Goal: Check status: Check status

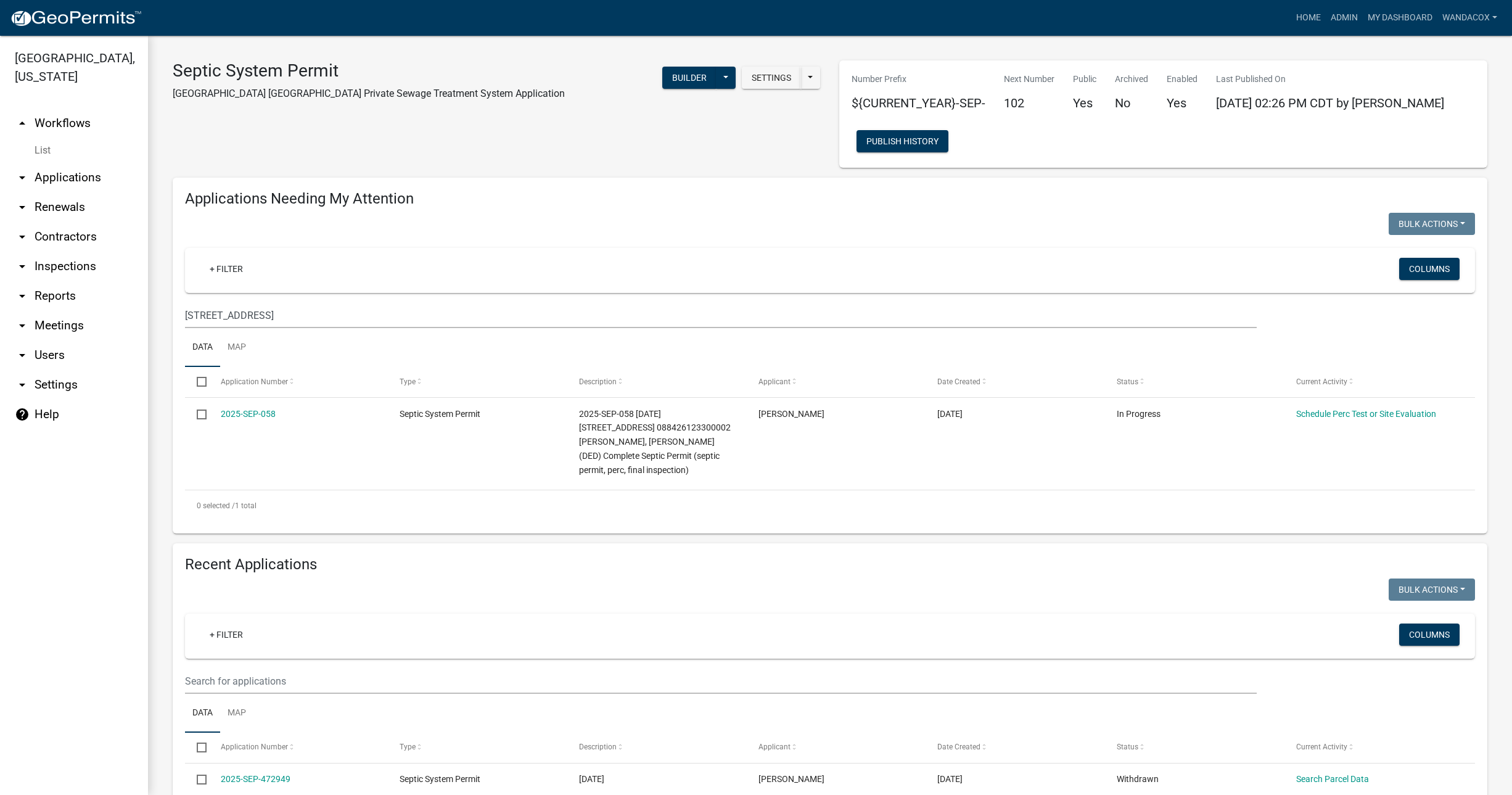
scroll to position [642, 0]
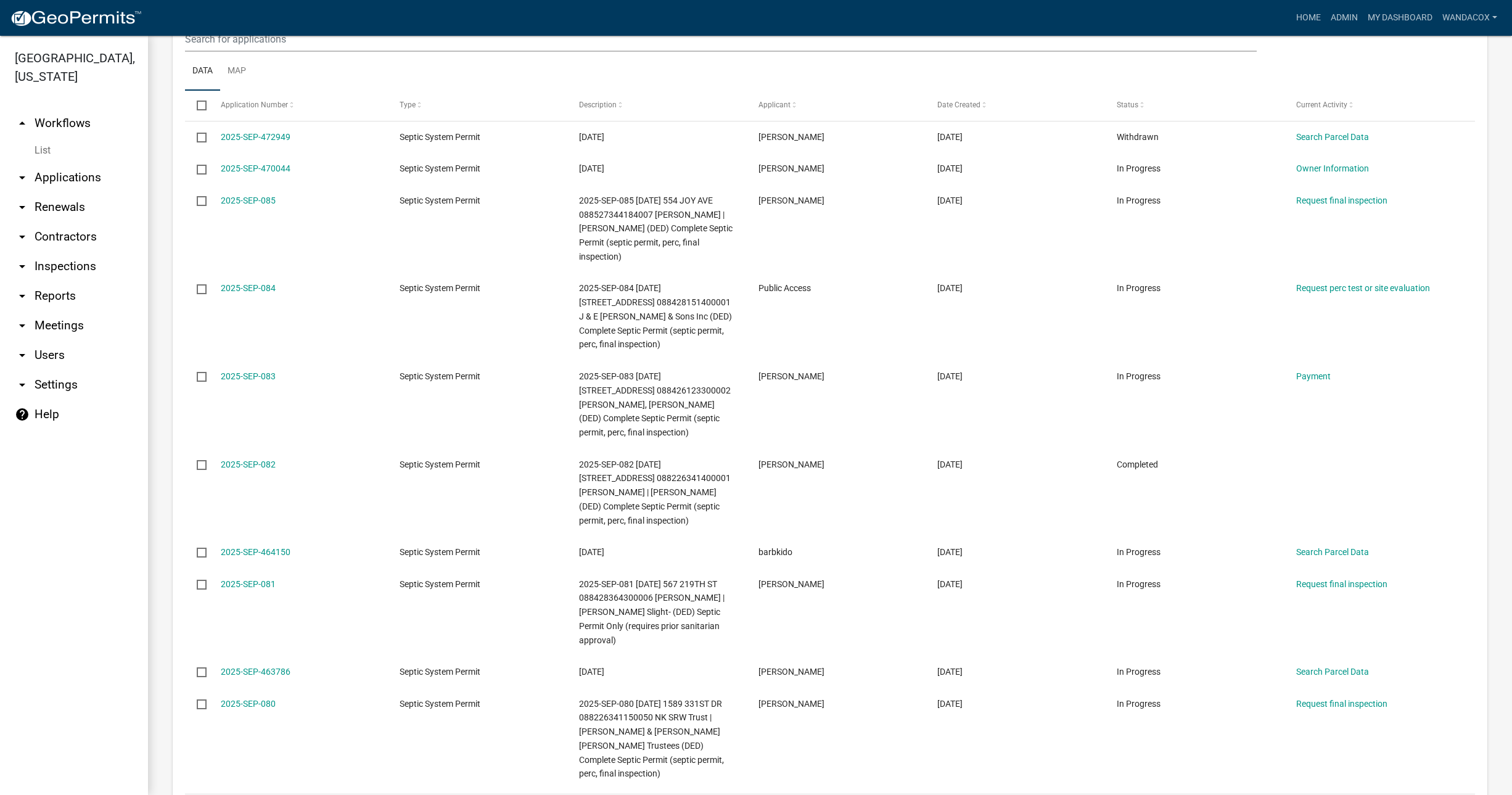
click at [45, 163] on link "arrow_drop_down Applications" at bounding box center [74, 178] width 148 height 30
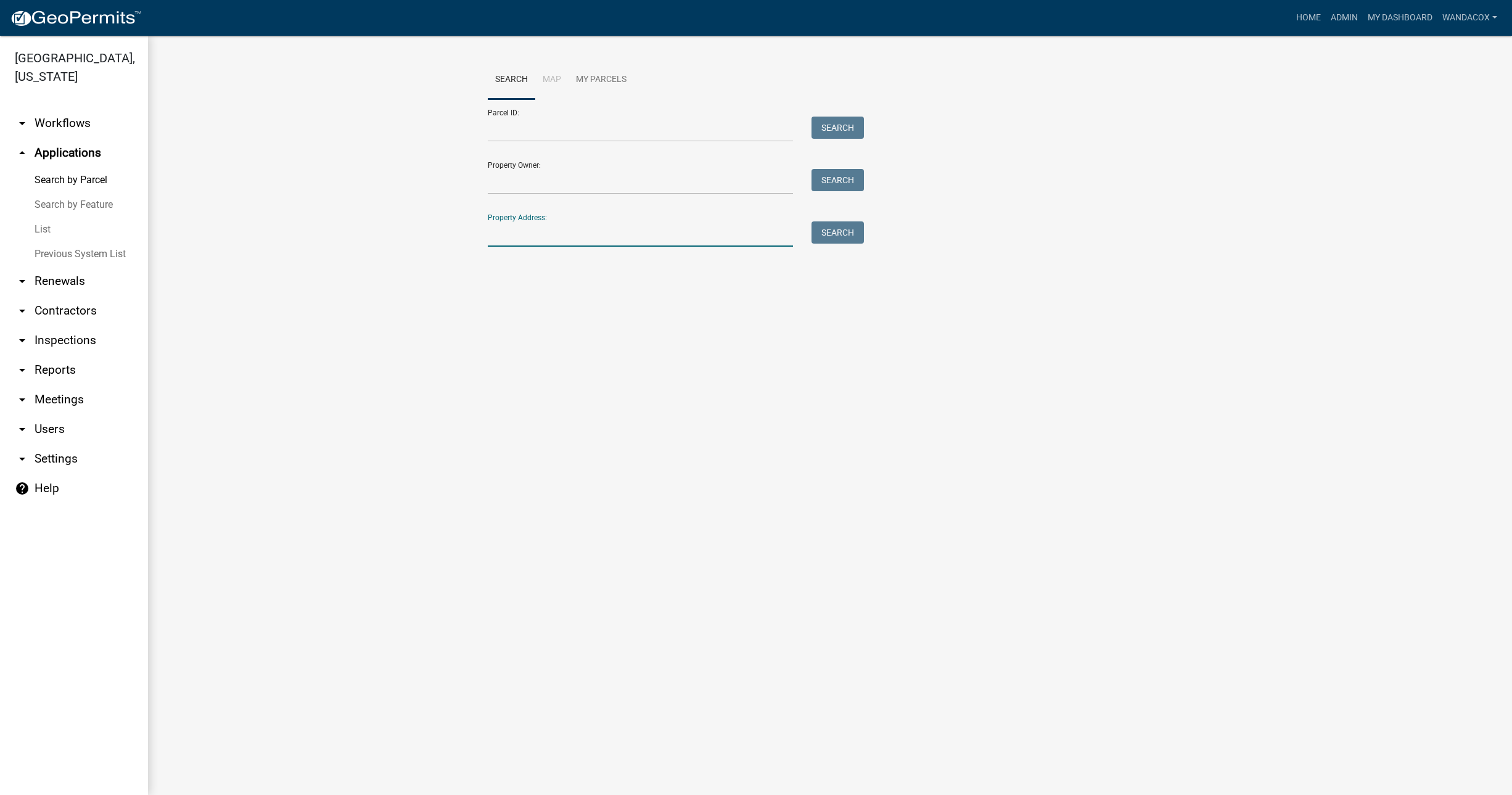
click at [531, 226] on input "Property Address:" at bounding box center [640, 234] width 305 height 25
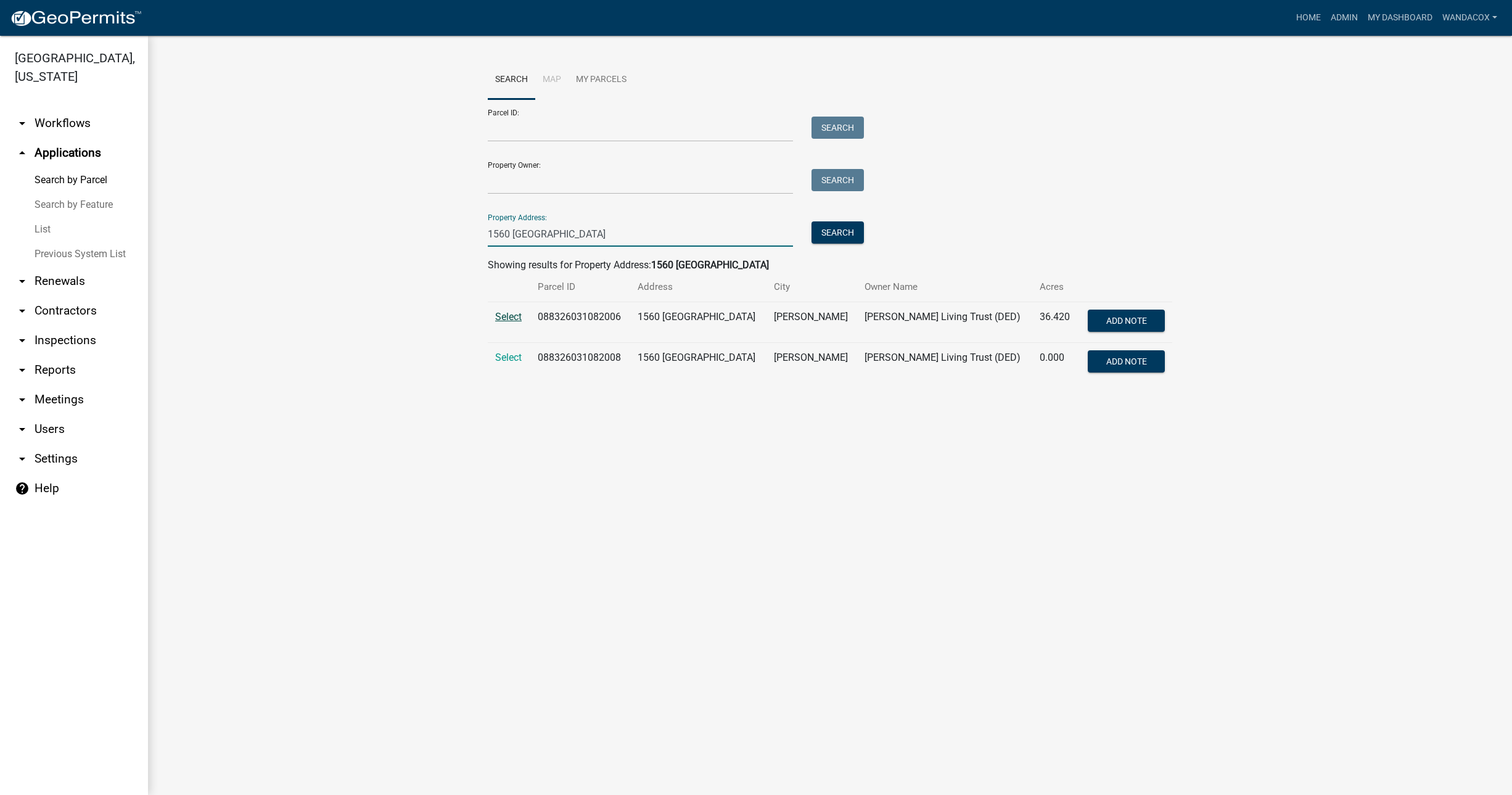
type input "1560 [GEOGRAPHIC_DATA]"
click at [500, 313] on span "Select" at bounding box center [508, 316] width 26 height 12
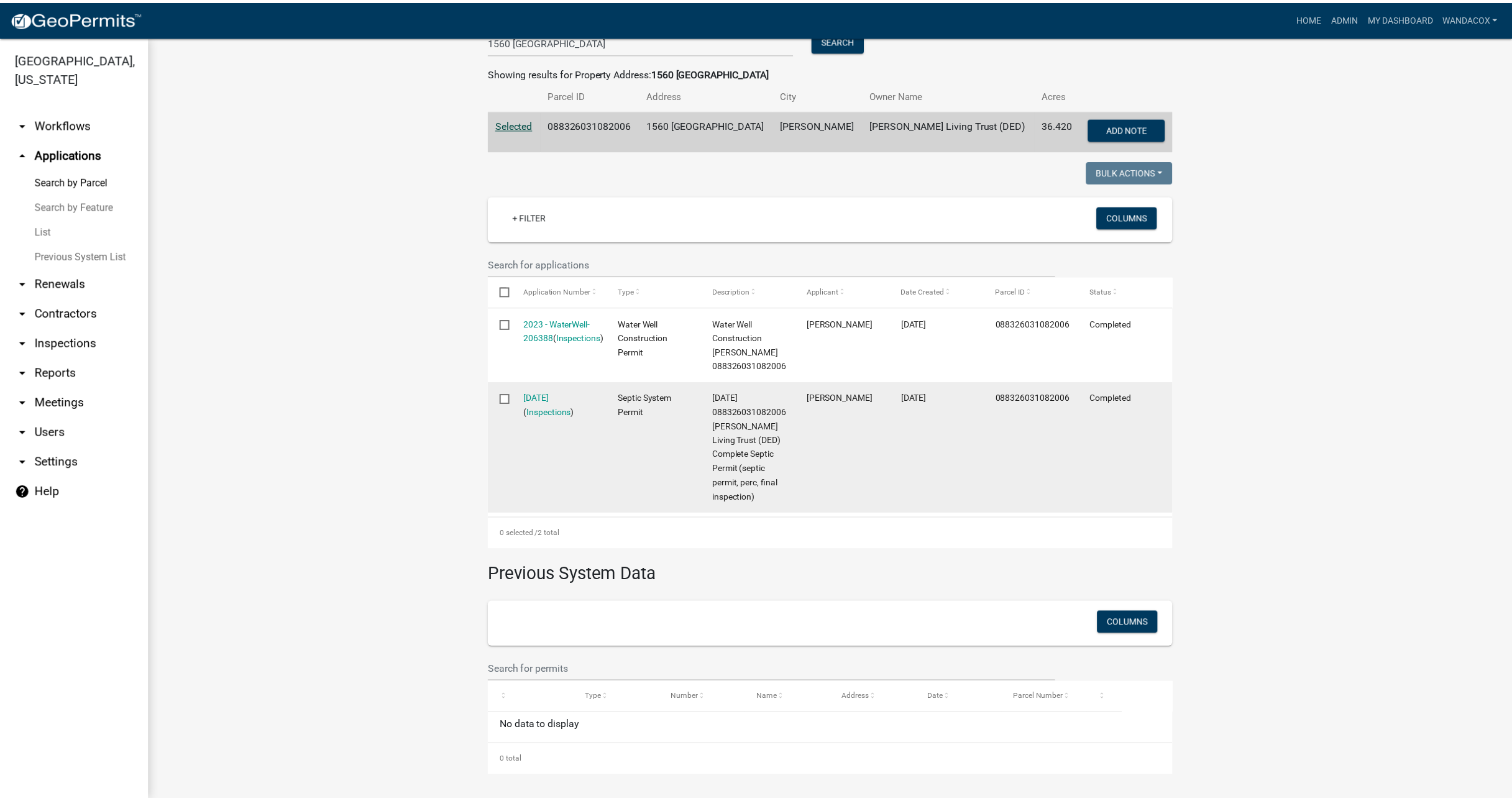
scroll to position [195, 0]
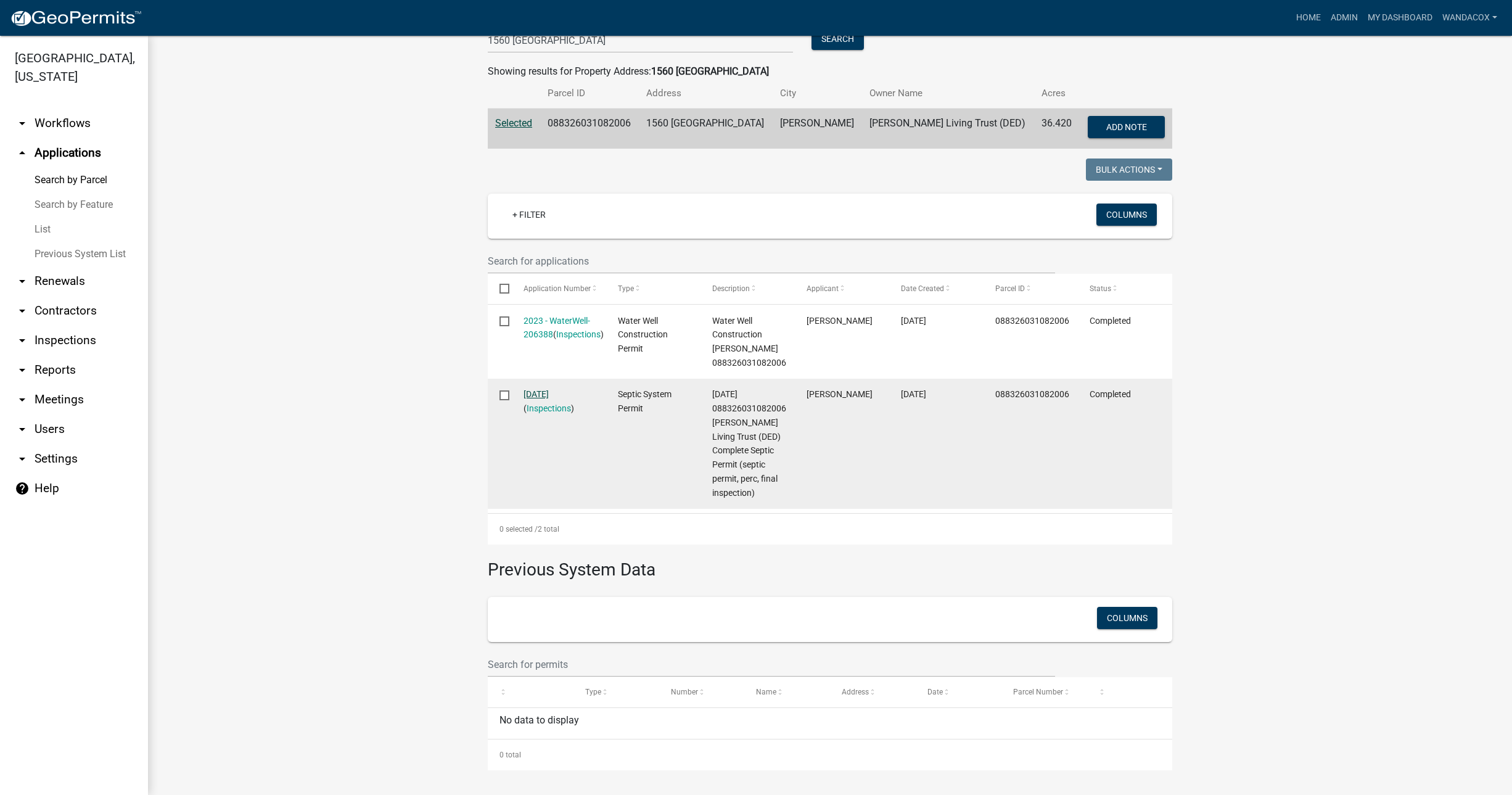
click at [538, 397] on link "[DATE]" at bounding box center [536, 394] width 25 height 10
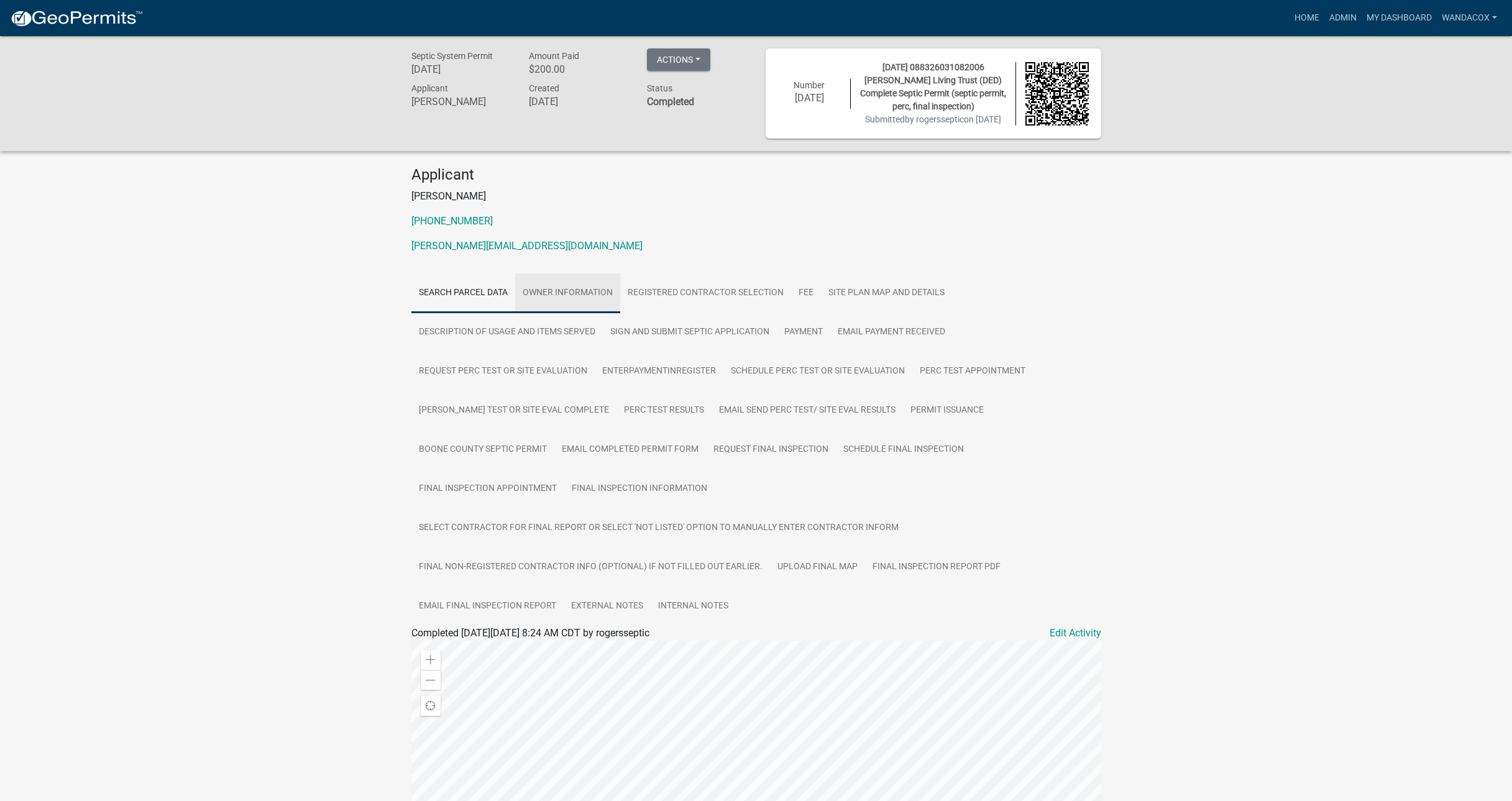
click at [545, 292] on link "Owner Information" at bounding box center [567, 293] width 105 height 40
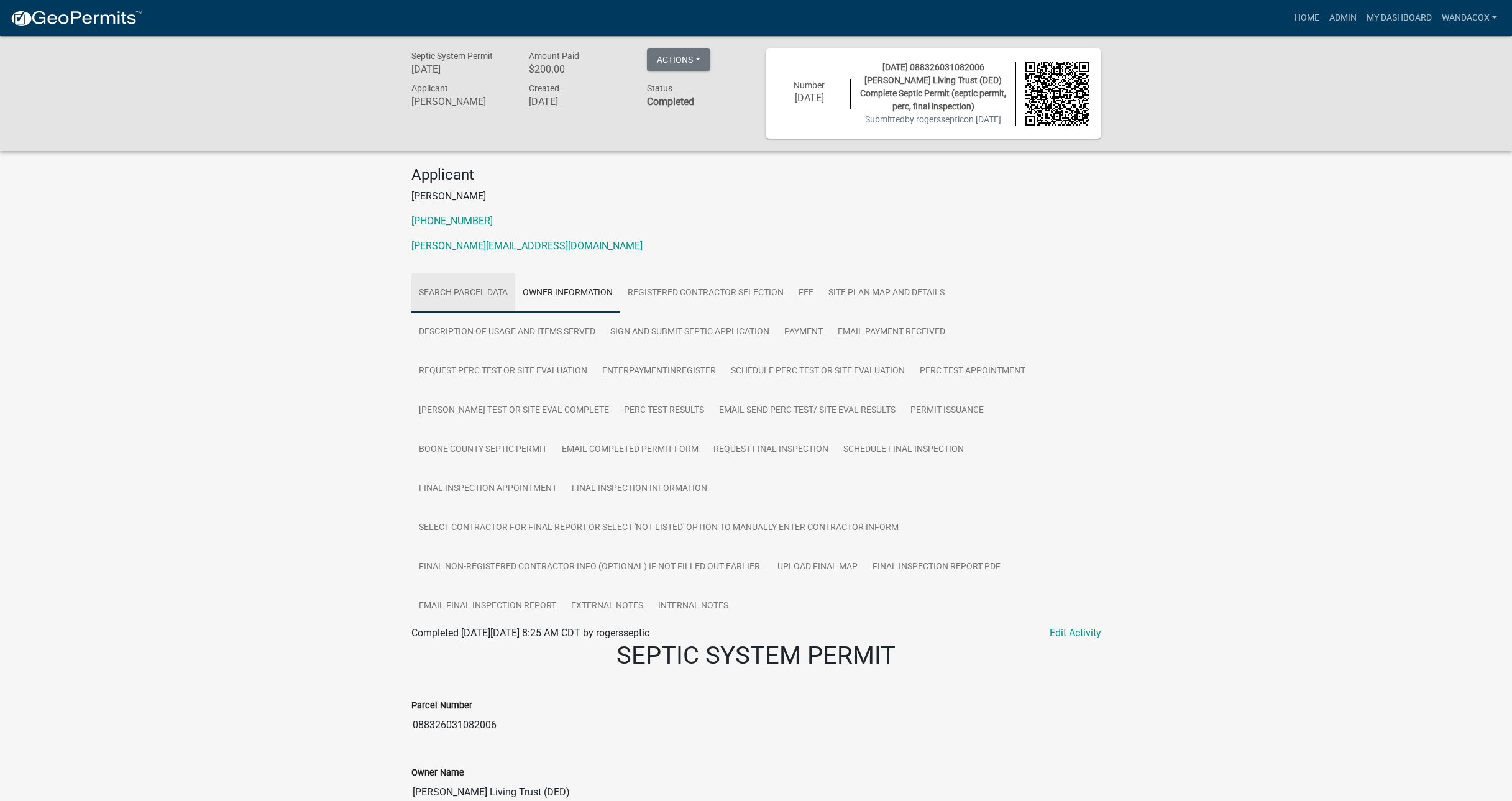
click at [467, 303] on link "Search Parcel Data" at bounding box center [464, 293] width 104 height 40
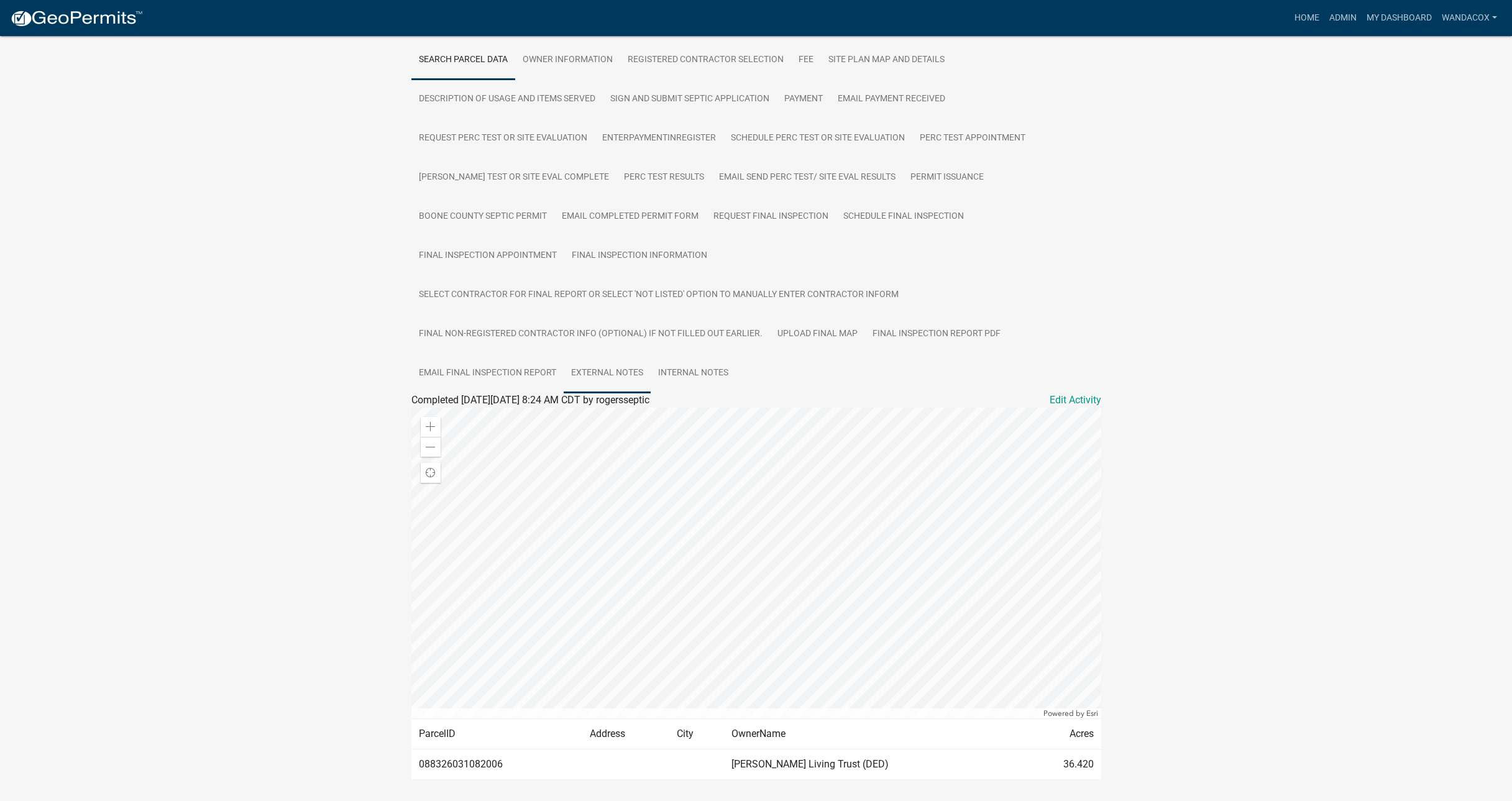
scroll to position [287, 0]
